Goal: Task Accomplishment & Management: Complete application form

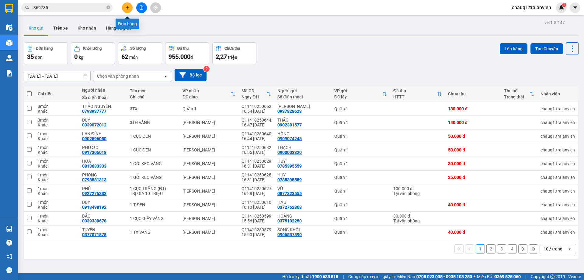
click at [129, 7] on icon "plus" at bounding box center [127, 7] width 4 height 4
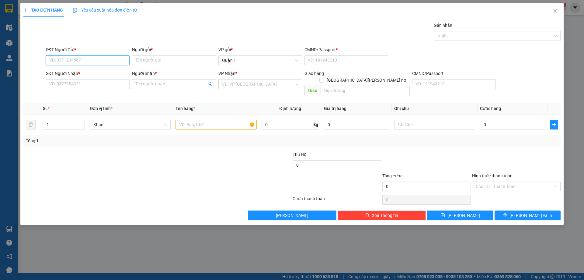
click at [105, 59] on input "SĐT Người Gửi *" at bounding box center [88, 60] width 84 height 10
click at [99, 70] on div "0778256877 - [GEOGRAPHIC_DATA]" at bounding box center [88, 72] width 76 height 7
type input "0778256877"
type input "ĐỨC"
type input "1"
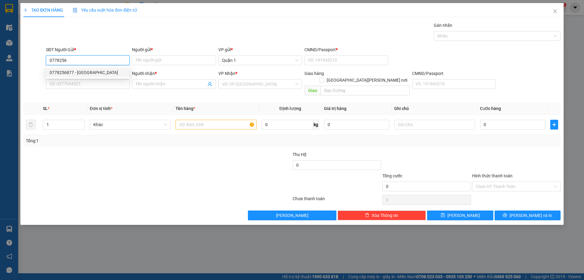
type input "0375543272"
type input "[PERSON_NAME]"
type input "0778256877"
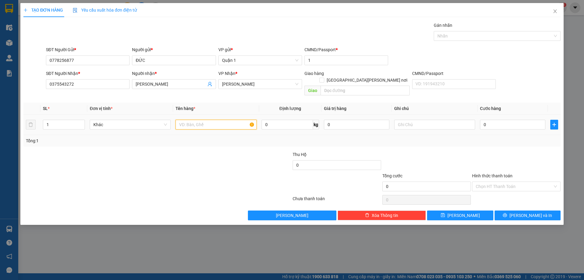
click at [203, 120] on input "text" at bounding box center [216, 125] width 81 height 10
type input "1th vàng"
click at [497, 120] on input "0" at bounding box center [512, 125] width 65 height 10
type input "4"
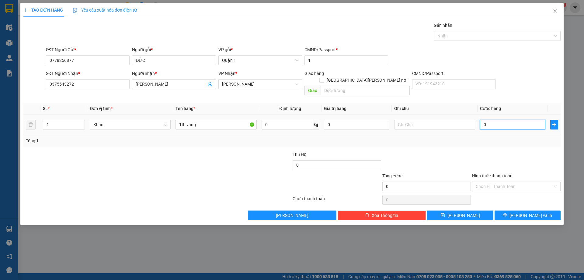
type input "4"
type input "40"
type input "40.000"
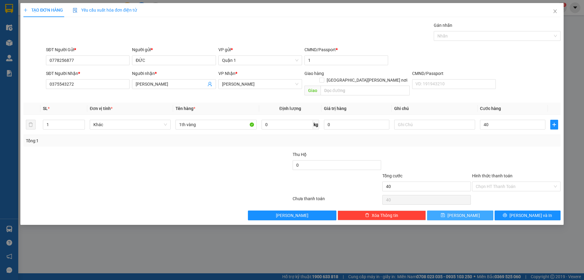
type input "40.000"
click at [475, 210] on button "[PERSON_NAME]" at bounding box center [460, 215] width 66 height 10
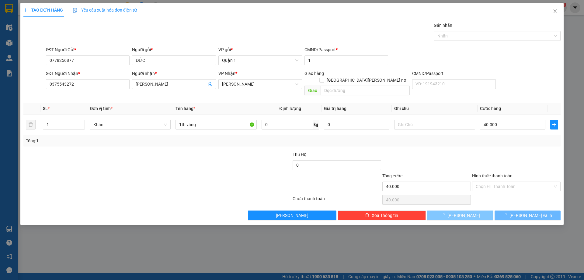
type input "0"
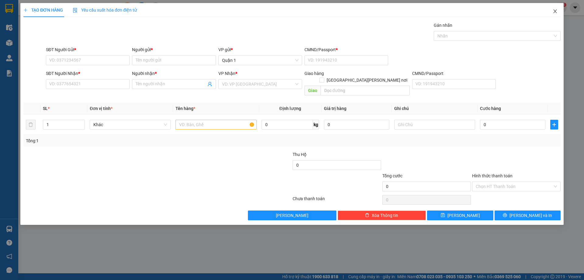
click at [554, 12] on icon "close" at bounding box center [555, 11] width 5 height 5
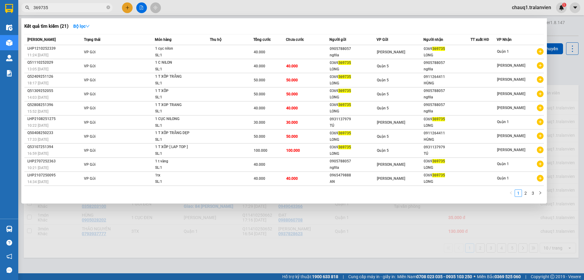
click at [75, 9] on input "369735" at bounding box center [69, 7] width 72 height 7
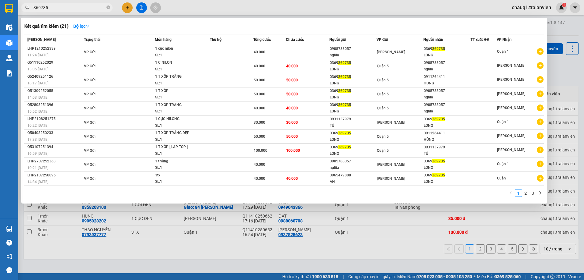
click at [75, 9] on input "369735" at bounding box center [69, 7] width 72 height 7
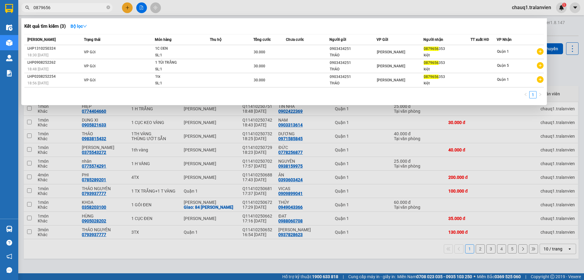
type input "0879656"
